Goal: Task Accomplishment & Management: Manage account settings

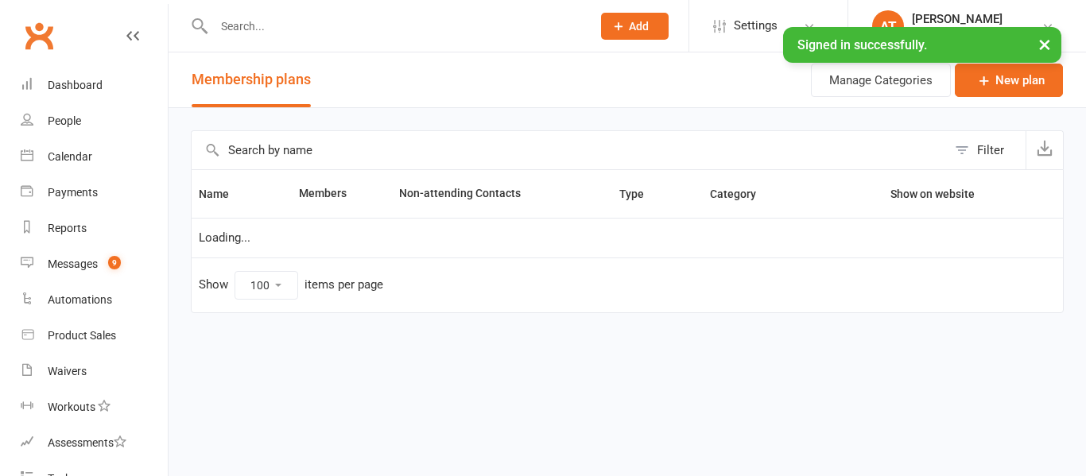
select select "100"
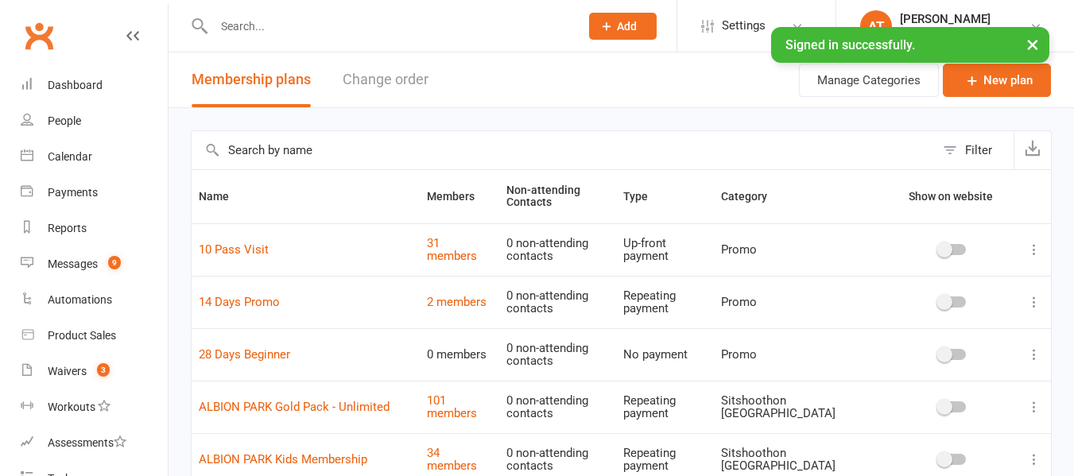
click at [247, 15] on input "text" at bounding box center [388, 26] width 359 height 22
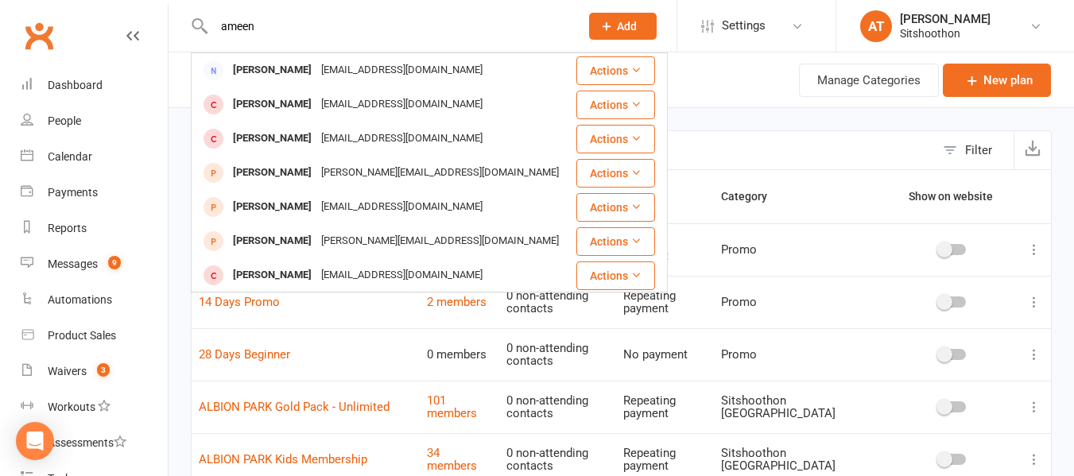
type input "ameen"
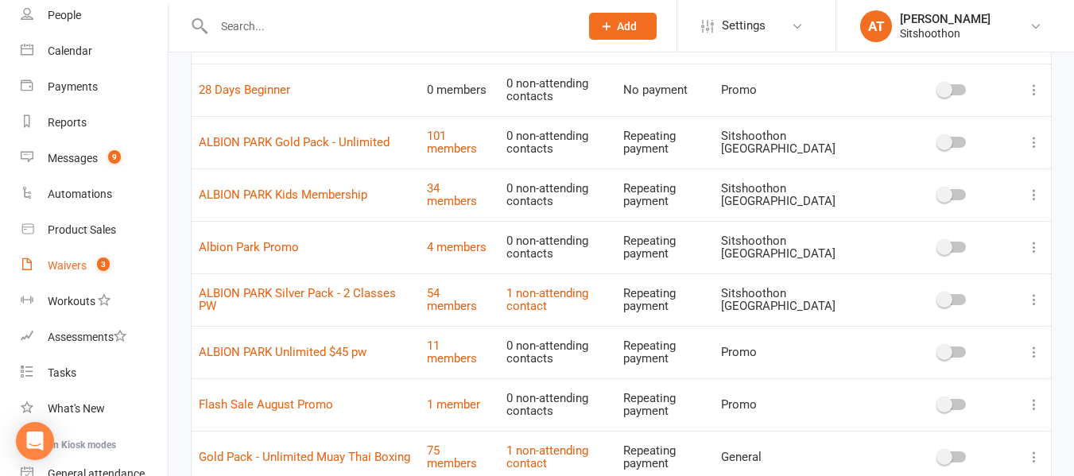
scroll to position [105, 0]
click at [63, 258] on link "Waivers 3" at bounding box center [94, 267] width 147 height 36
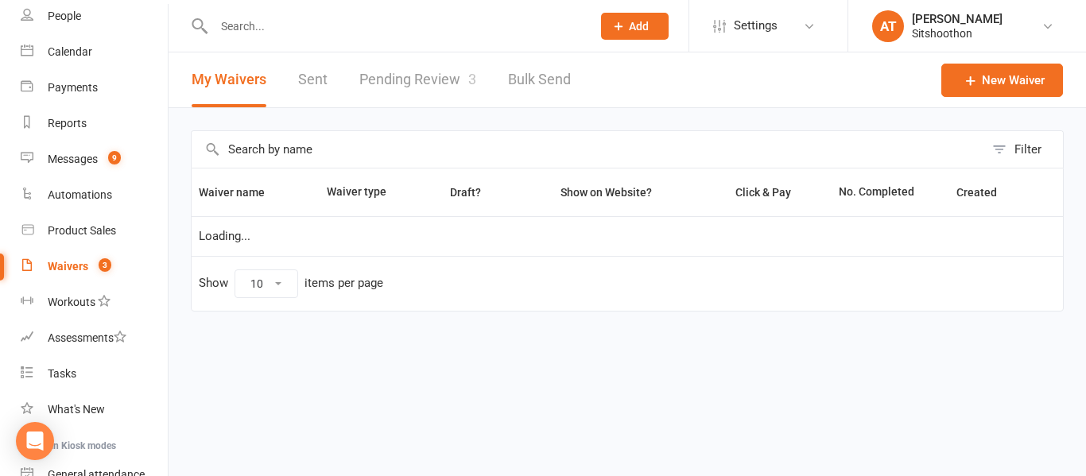
select select "100"
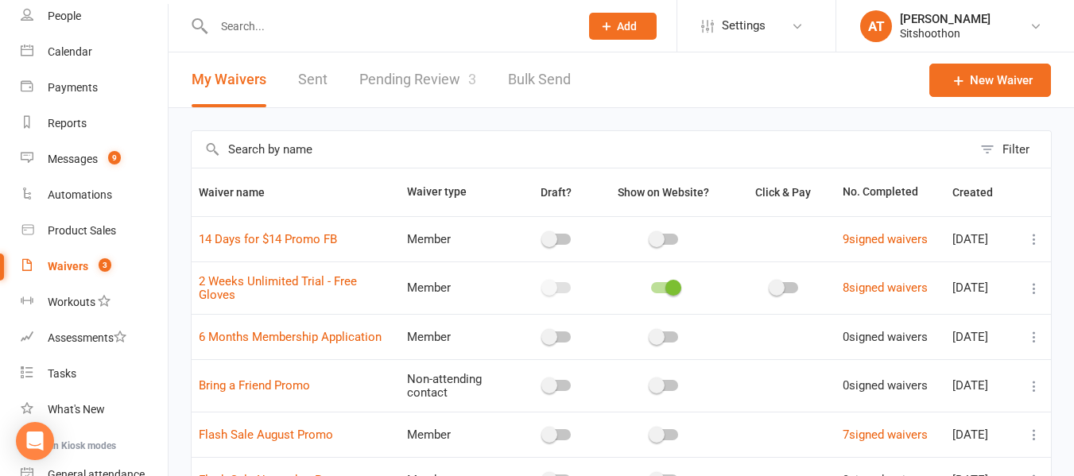
click at [420, 77] on link "Pending Review 3" at bounding box center [417, 79] width 117 height 55
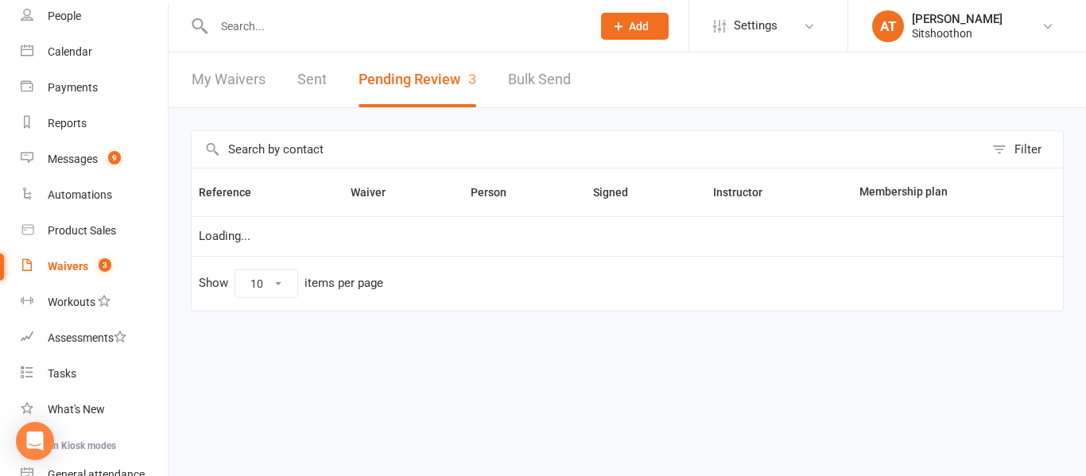
select select "25"
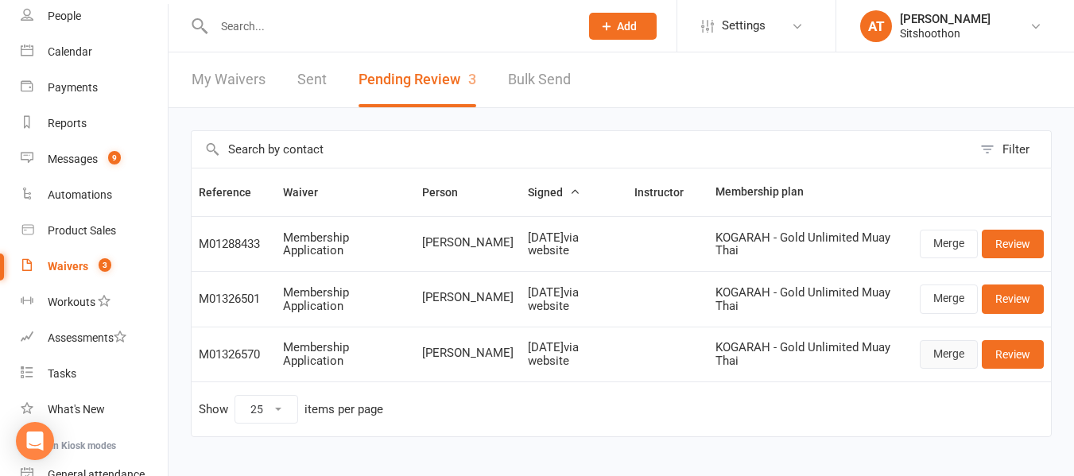
click at [943, 355] on link "Merge" at bounding box center [949, 354] width 58 height 29
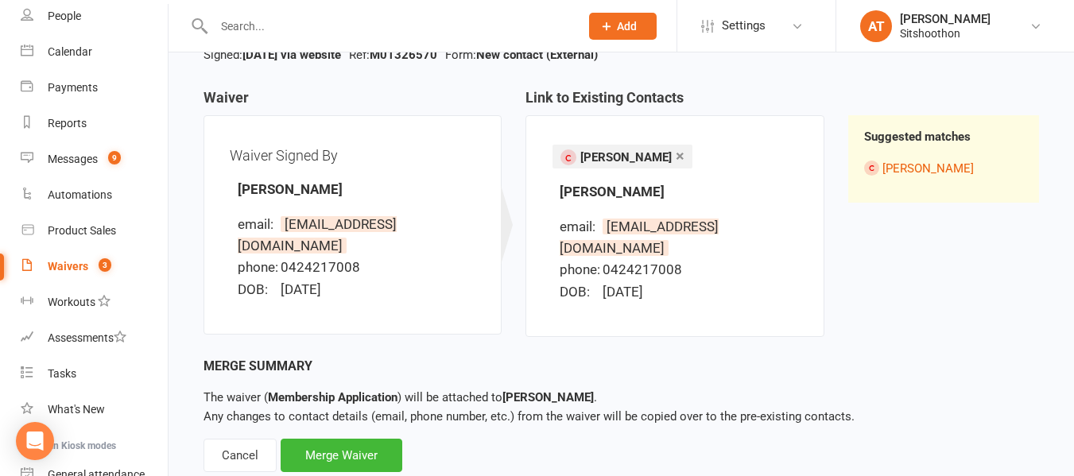
scroll to position [177, 0]
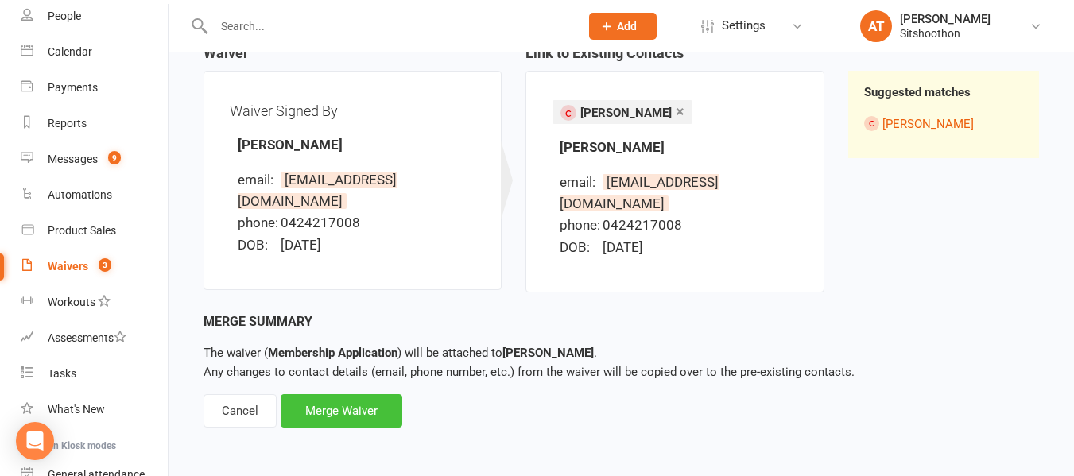
click at [304, 398] on div "Merge Waiver" at bounding box center [342, 410] width 122 height 33
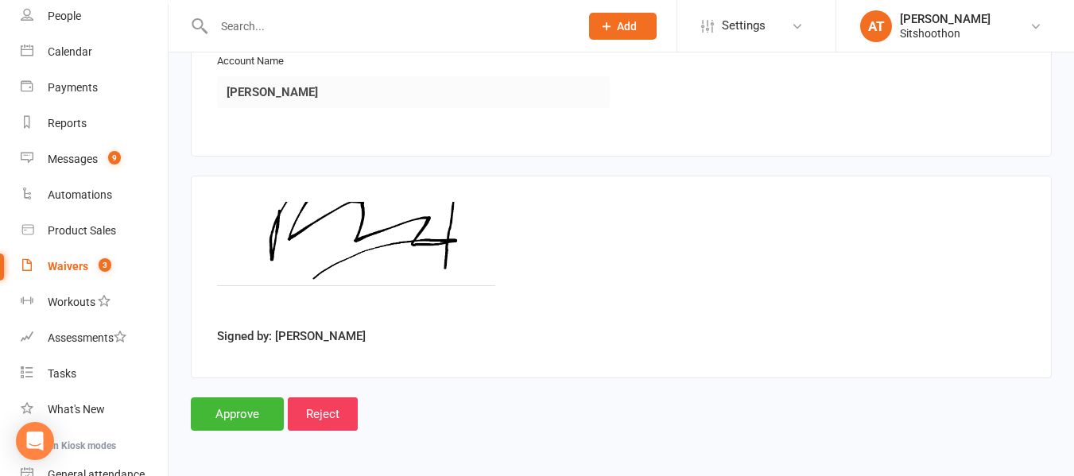
scroll to position [1933, 0]
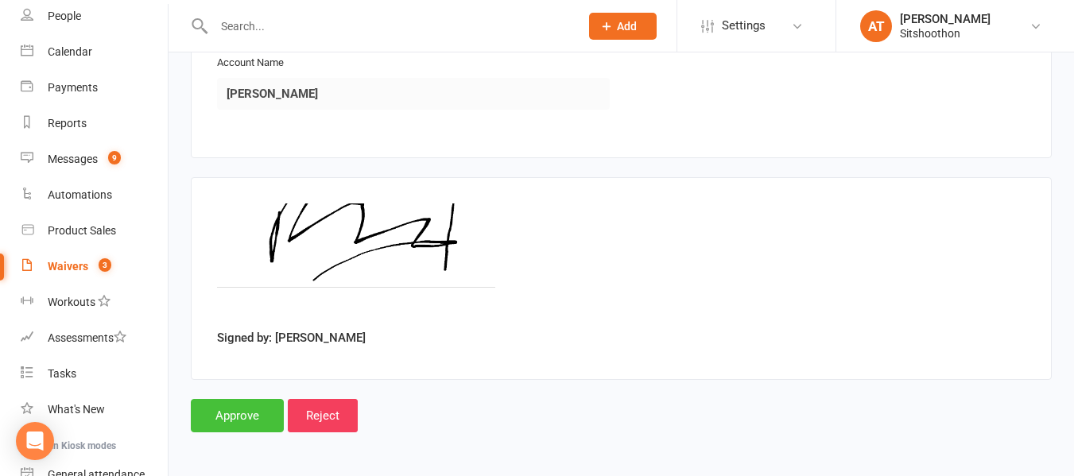
click at [258, 405] on input "Approve" at bounding box center [237, 415] width 93 height 33
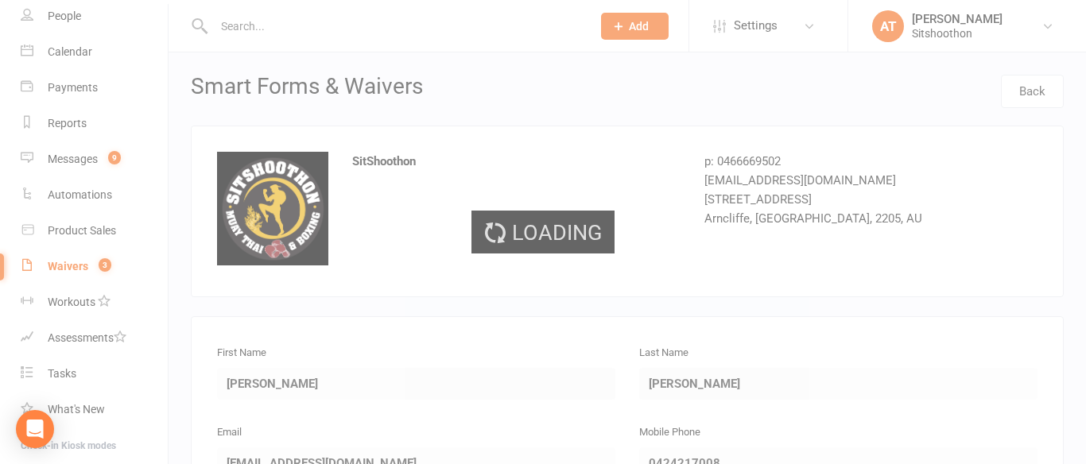
select select "25"
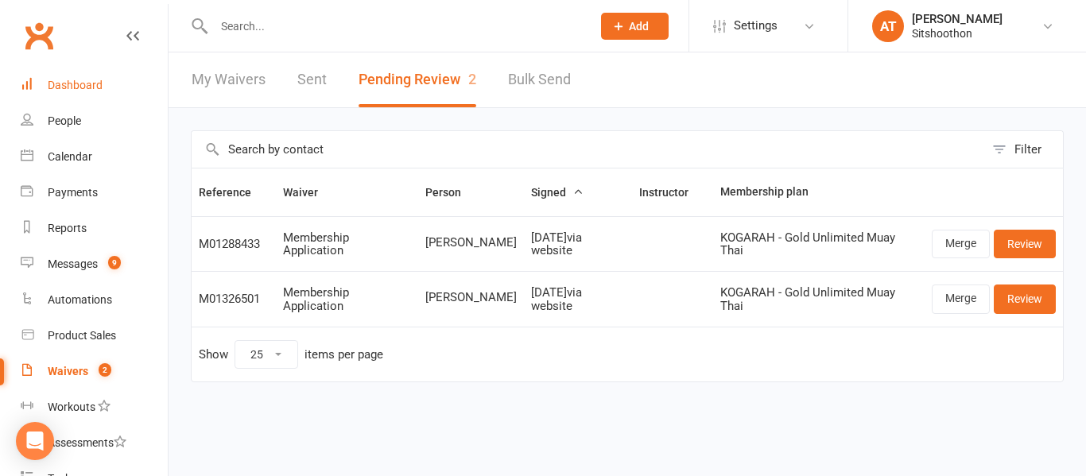
click at [74, 80] on div "Dashboard" at bounding box center [75, 85] width 55 height 13
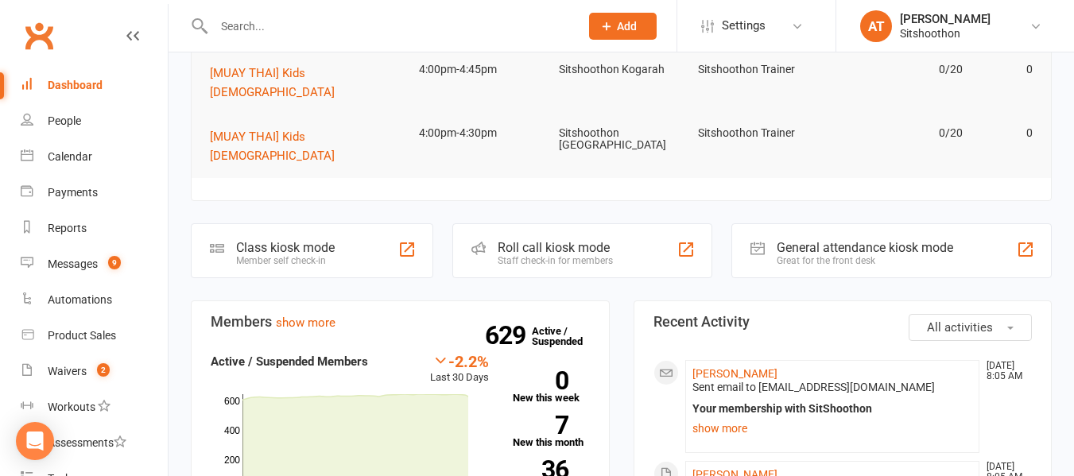
scroll to position [392, 0]
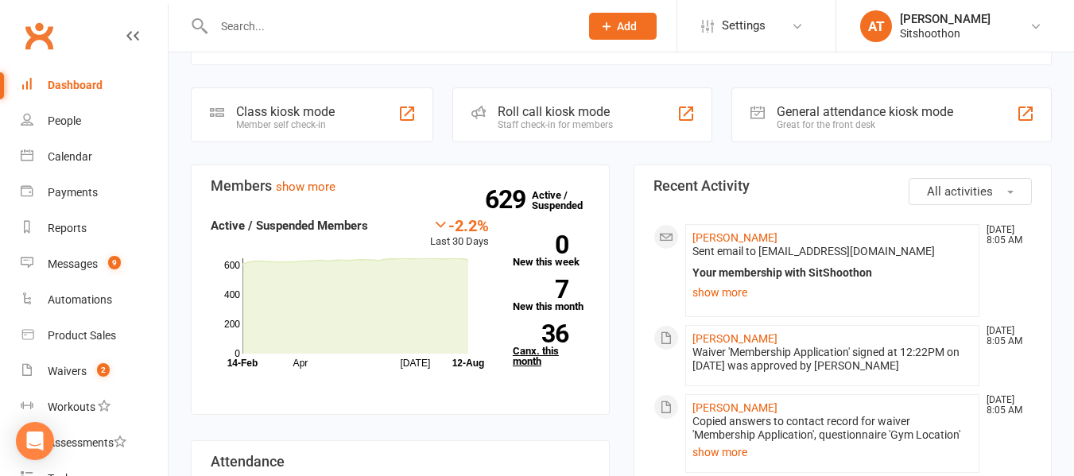
click at [524, 324] on link "36 Canx. this month" at bounding box center [551, 345] width 77 height 42
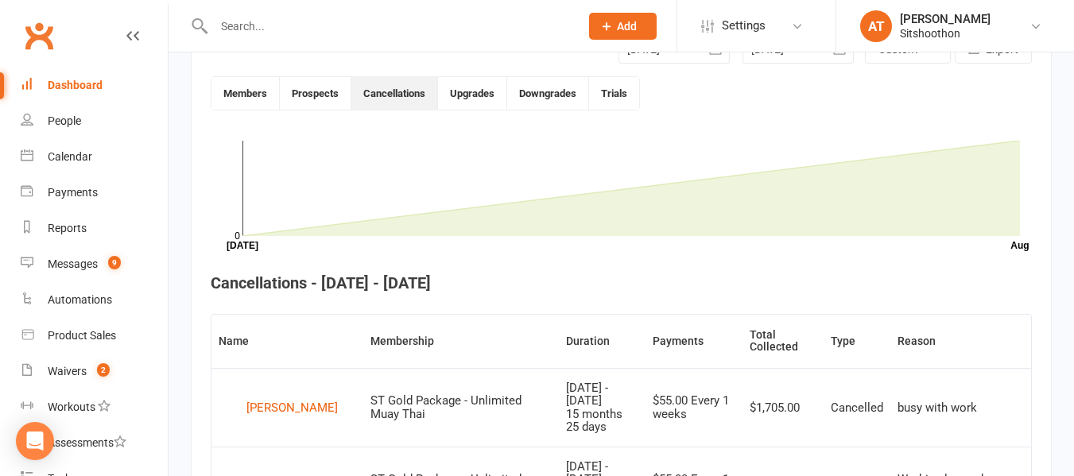
scroll to position [434, 0]
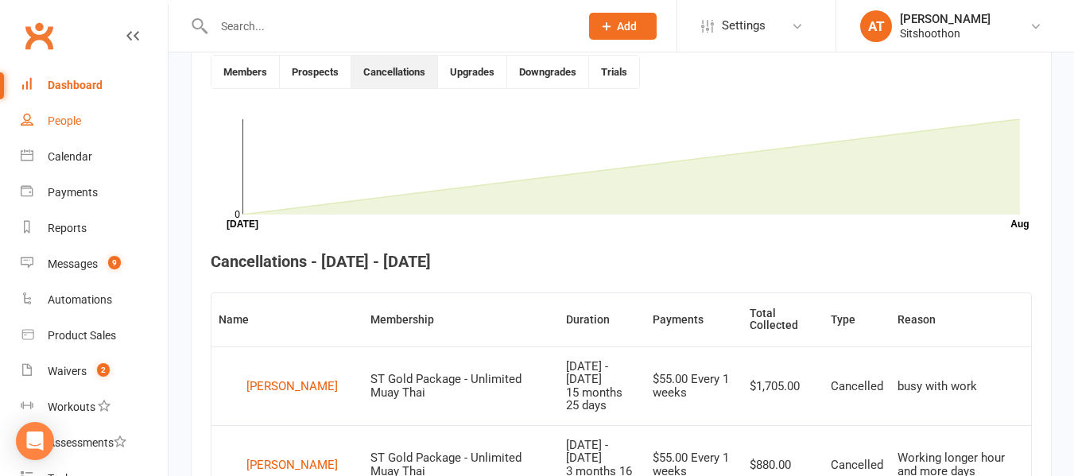
click at [68, 116] on div "People" at bounding box center [64, 120] width 33 height 13
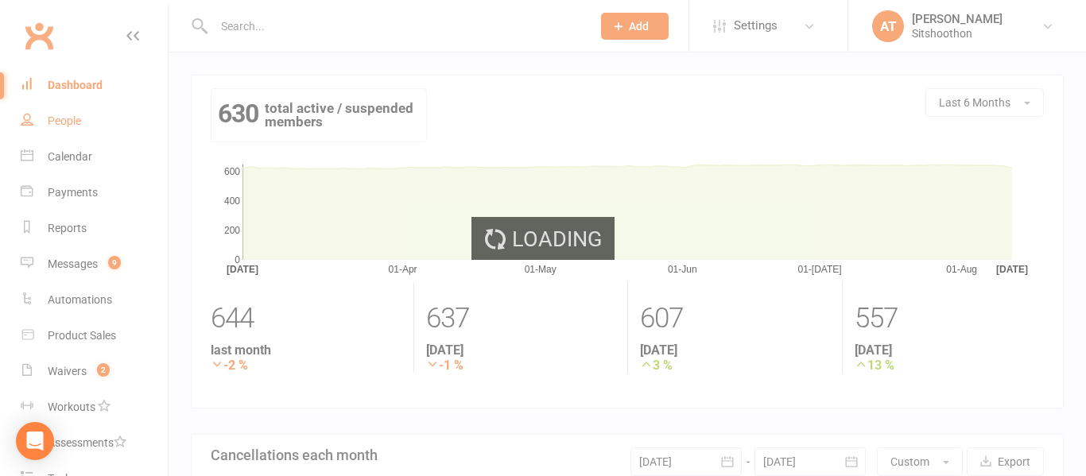
select select "100"
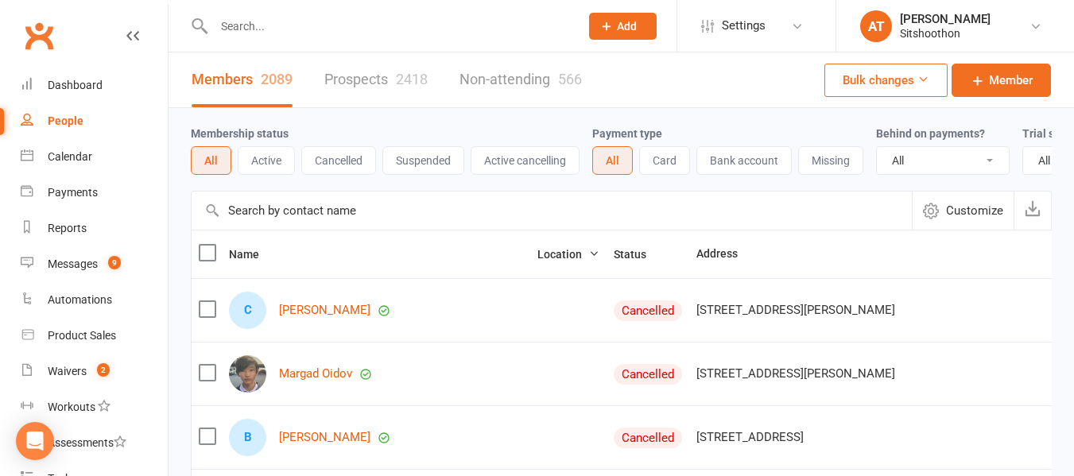
click at [265, 153] on button "Active" at bounding box center [266, 160] width 57 height 29
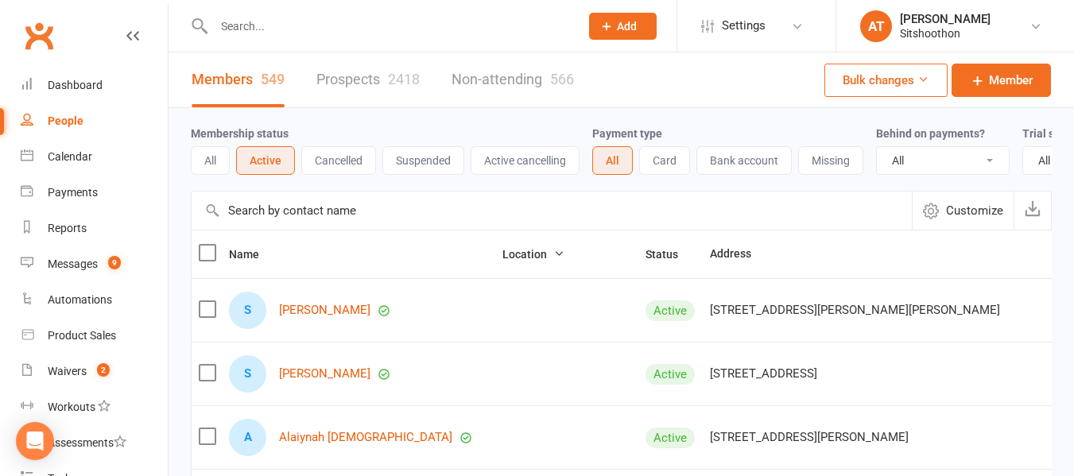
click at [903, 159] on select "All No Yes" at bounding box center [943, 160] width 132 height 27
click at [924, 154] on select "All No Yes" at bounding box center [943, 160] width 132 height 27
click at [932, 166] on select "All No Yes" at bounding box center [943, 160] width 132 height 27
select select "false"
click at [878, 148] on select "All No Yes" at bounding box center [943, 160] width 132 height 27
